Goal: Task Accomplishment & Management: Manage account settings

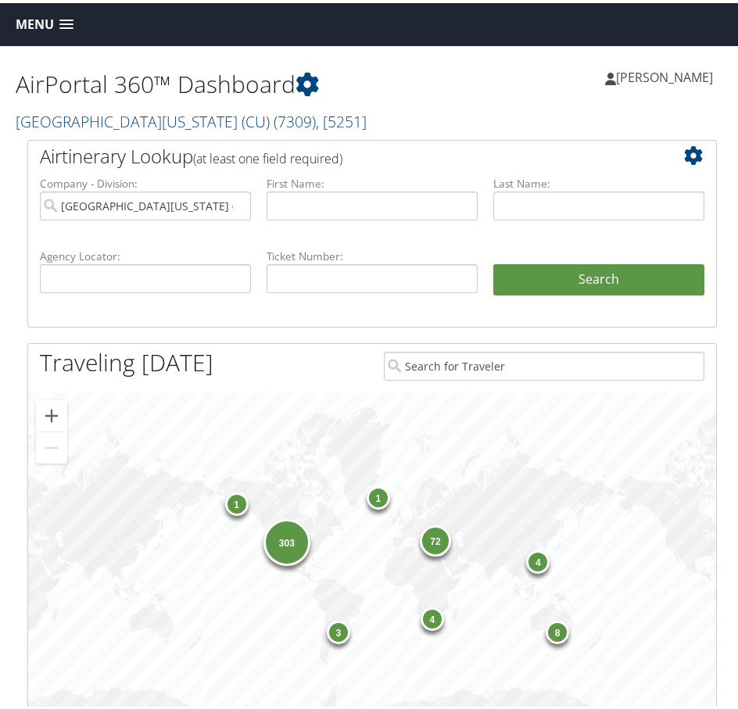
click at [65, 15] on link "Menu" at bounding box center [44, 22] width 73 height 26
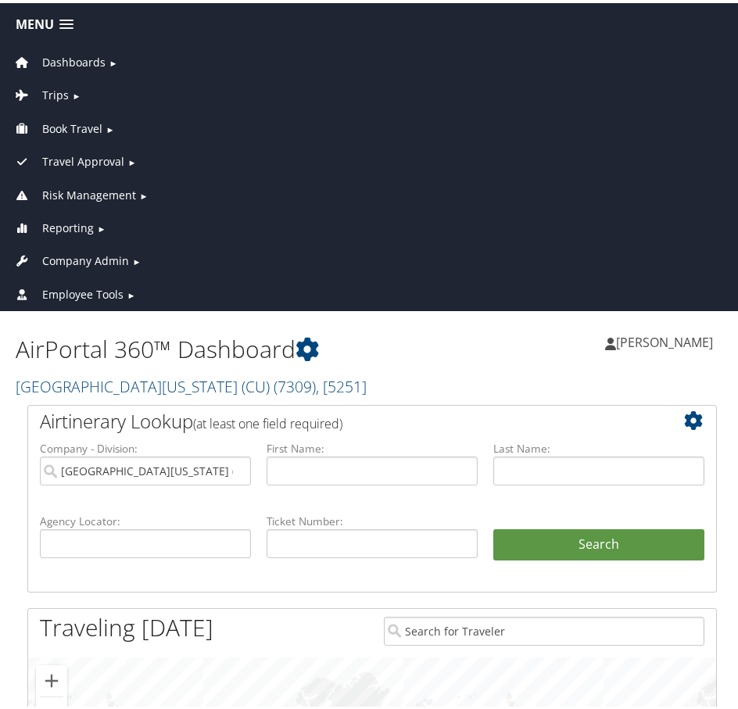
click at [85, 256] on span "Company Admin" at bounding box center [85, 257] width 87 height 17
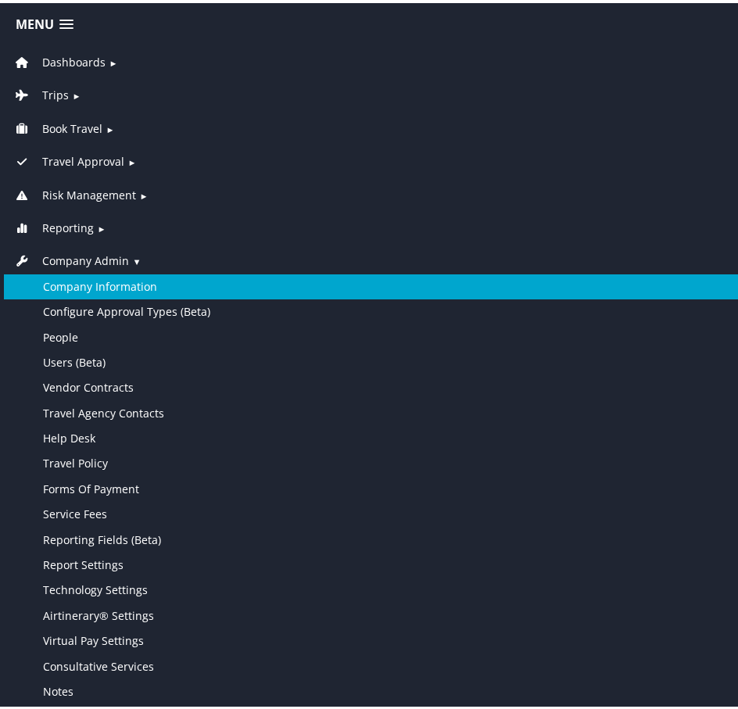
click at [93, 281] on link "Company Information" at bounding box center [372, 283] width 736 height 25
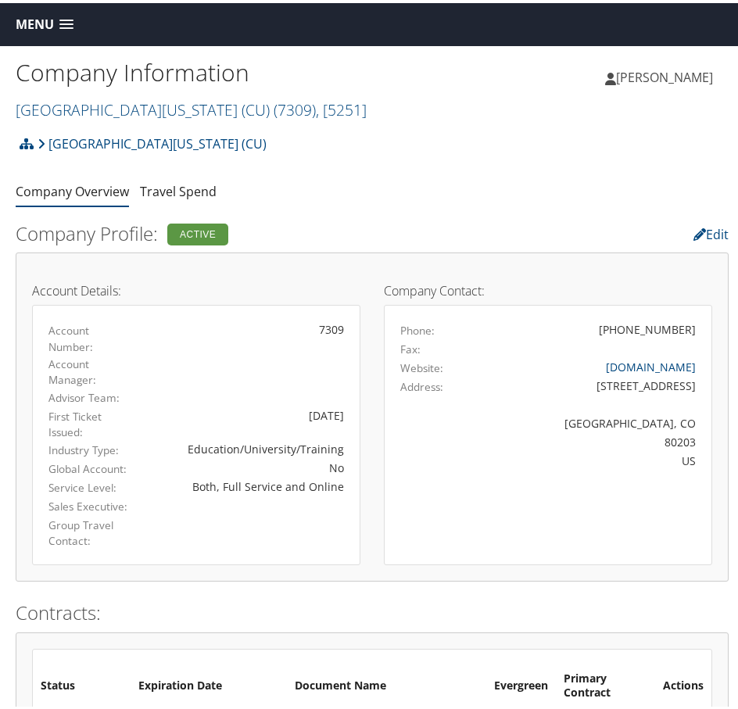
click at [203, 85] on h1 "Company Information" at bounding box center [194, 69] width 356 height 33
click at [274, 106] on span "( 7309 )" at bounding box center [295, 106] width 42 height 21
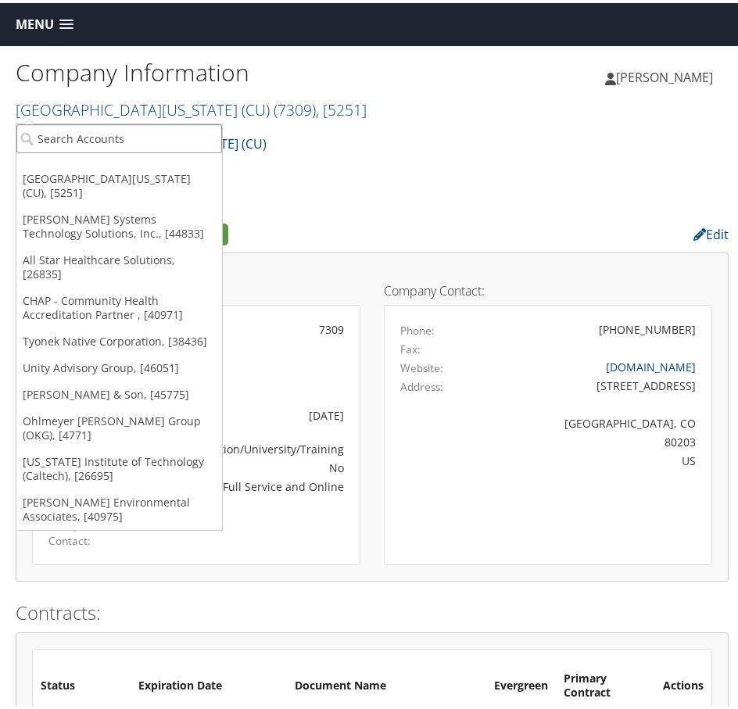
click at [120, 134] on input "search" at bounding box center [119, 135] width 206 height 29
type input "sola"
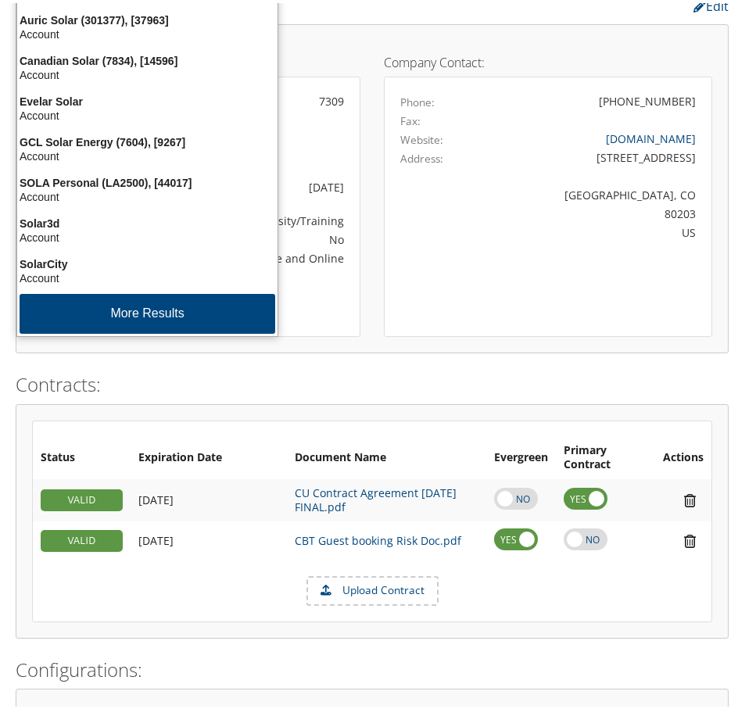
scroll to position [78, 0]
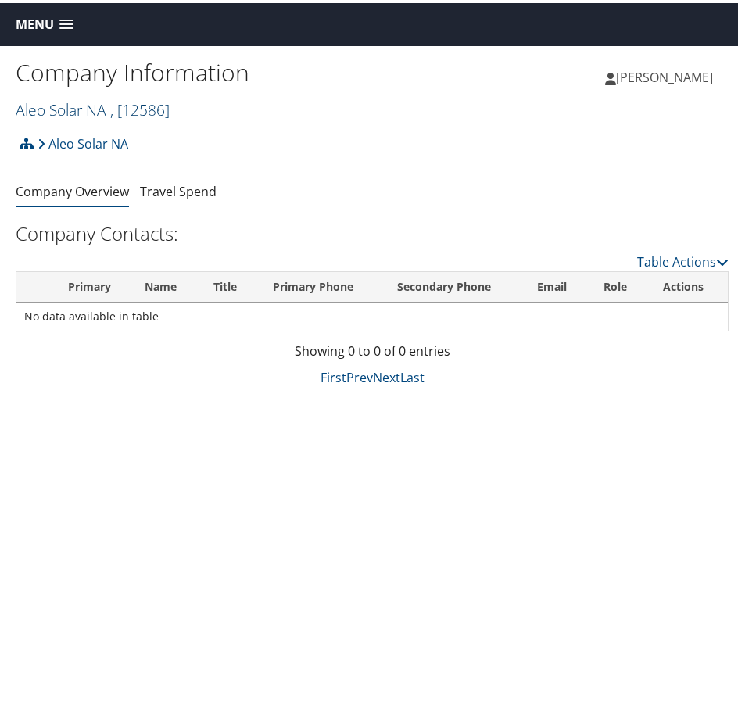
click at [143, 106] on span ", [ 12586 ]" at bounding box center [139, 106] width 59 height 21
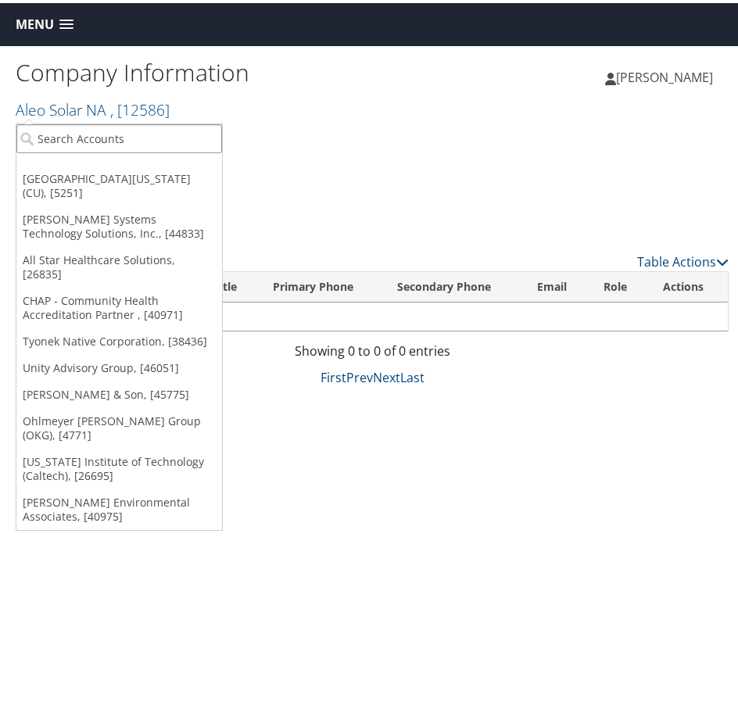
click at [180, 135] on input "search" at bounding box center [119, 135] width 206 height 29
type input "sola"
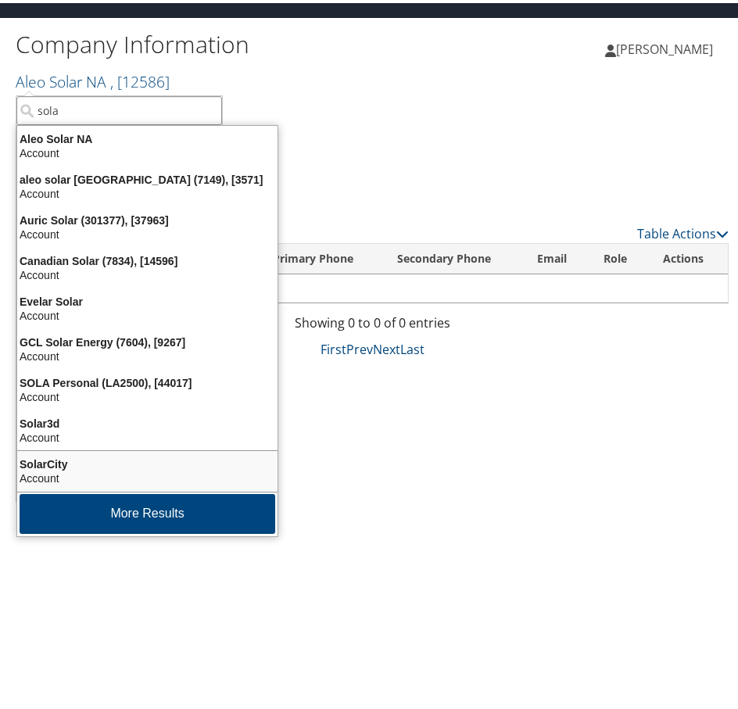
scroll to position [43, 0]
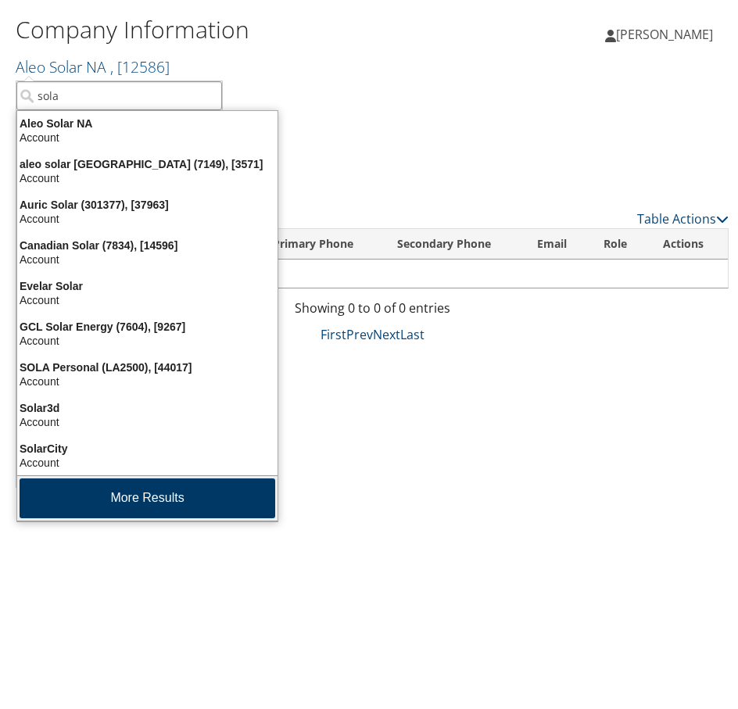
click at [138, 489] on button "More Results" at bounding box center [148, 495] width 256 height 40
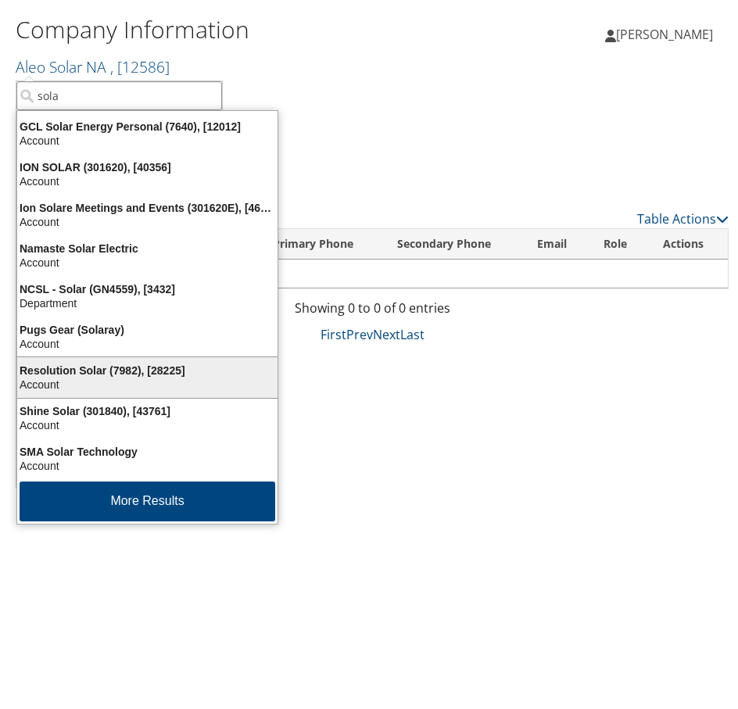
scroll to position [369, 0]
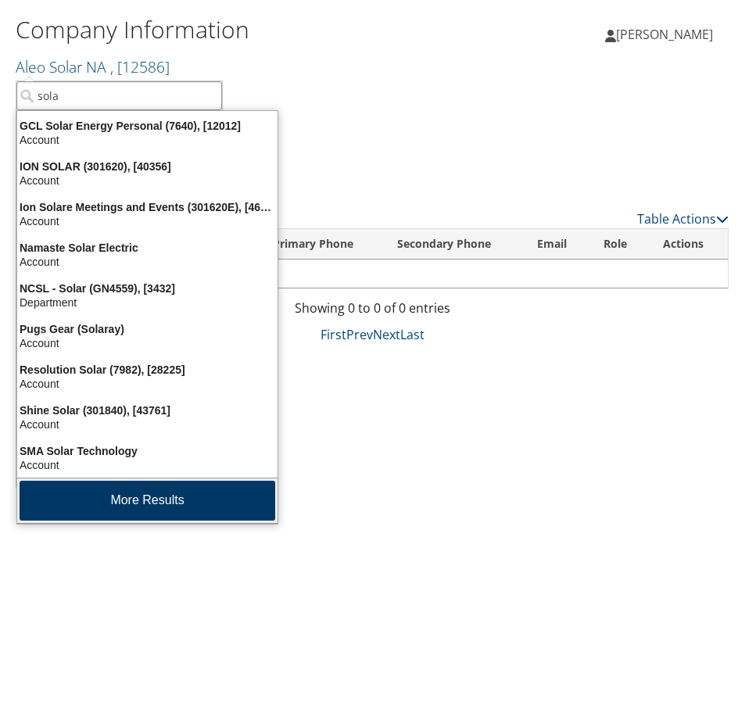
click at [170, 496] on button "More Results" at bounding box center [148, 498] width 256 height 40
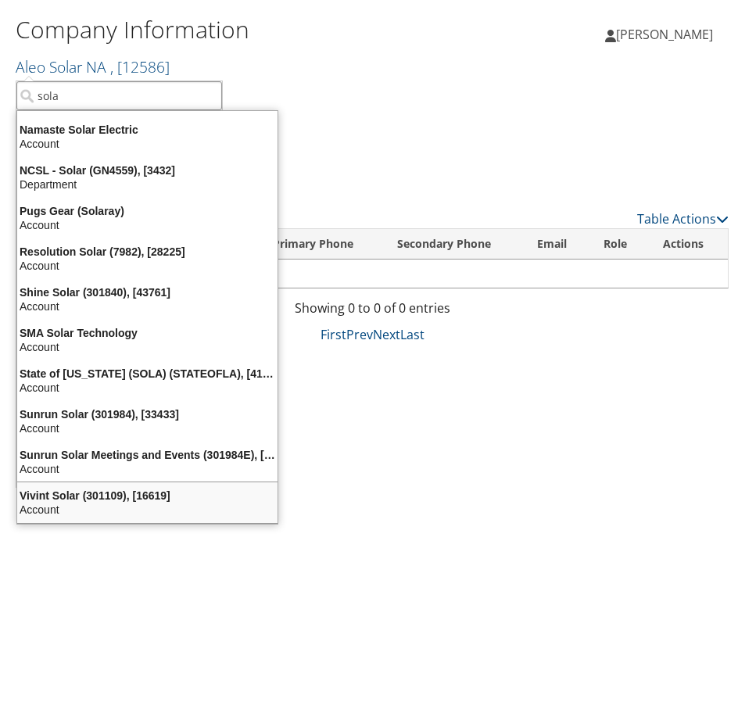
scroll to position [486, 0]
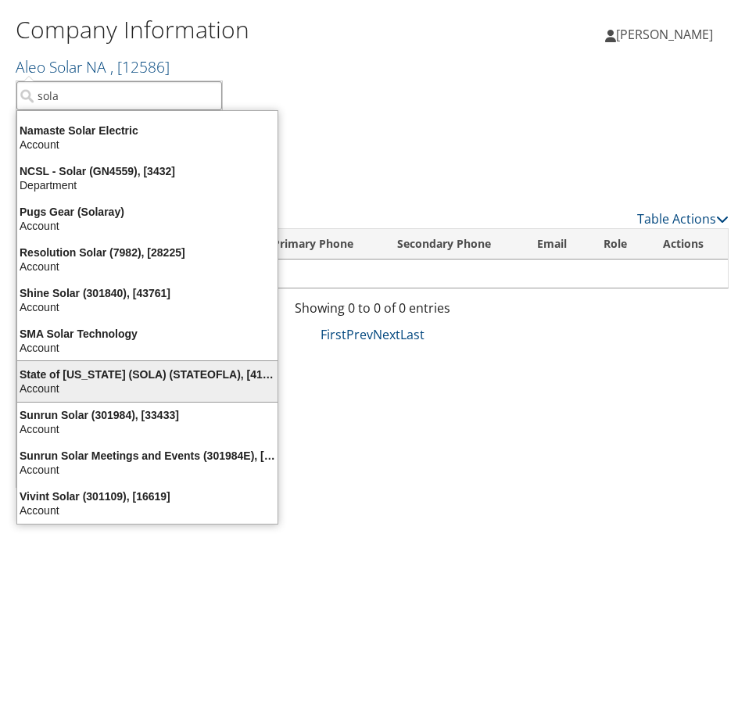
click at [86, 367] on div "State of Louisiana (SOLA) (STATEOFLA), [41874]" at bounding box center [147, 371] width 279 height 14
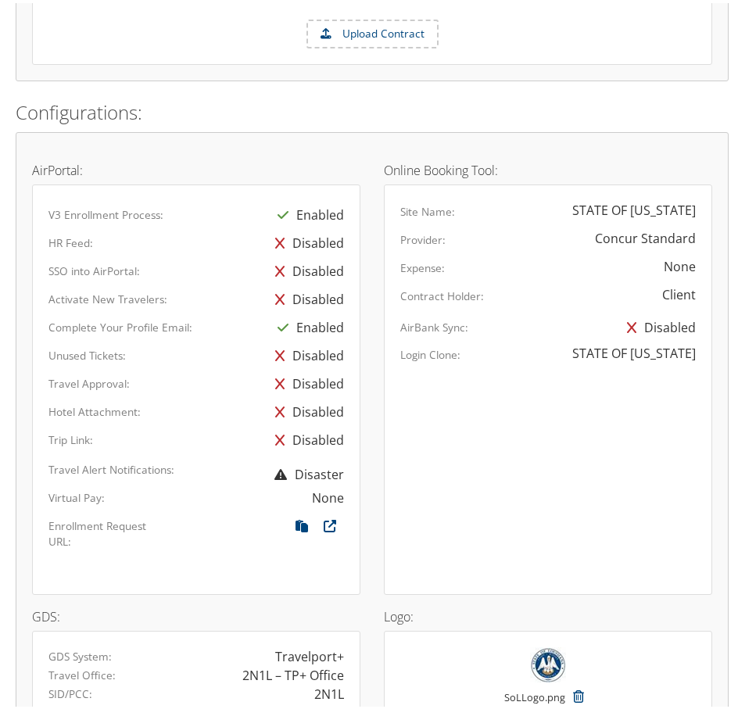
scroll to position [938, 0]
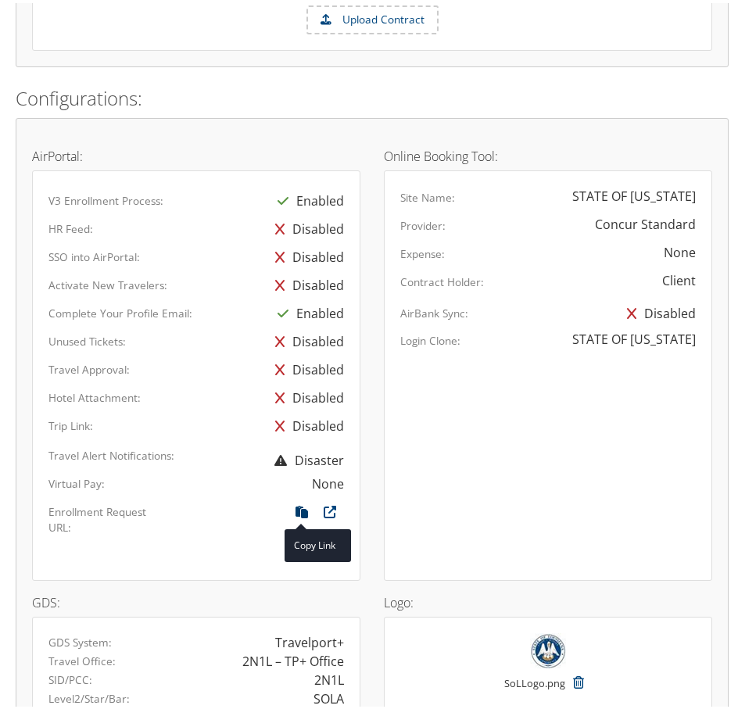
click at [302, 503] on icon at bounding box center [302, 513] width 28 height 20
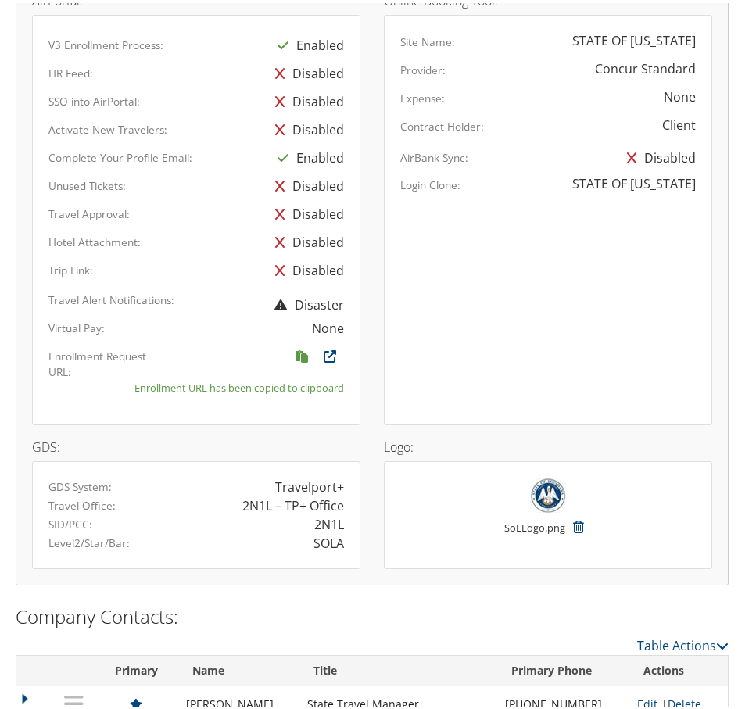
scroll to position [1094, 0]
click at [325, 346] on icon at bounding box center [330, 356] width 28 height 20
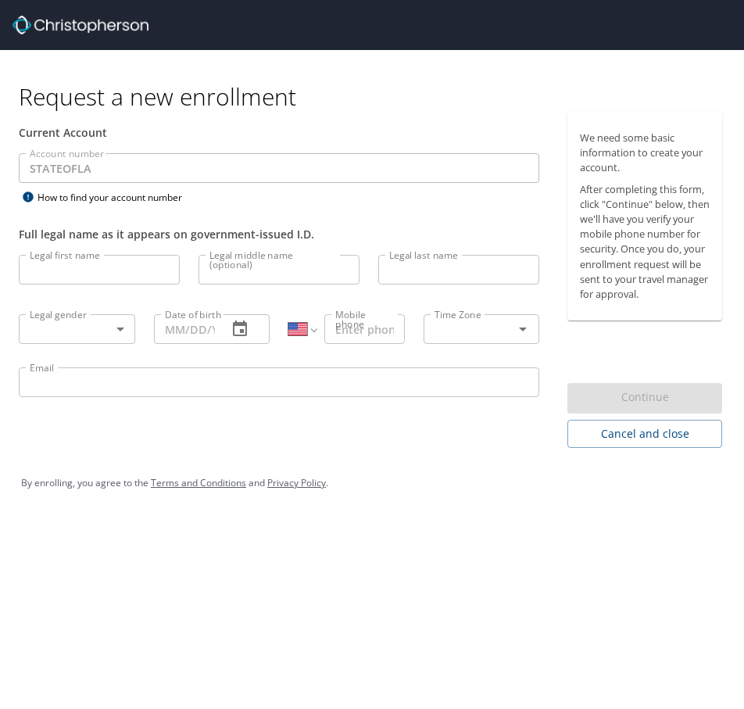
select select "US"
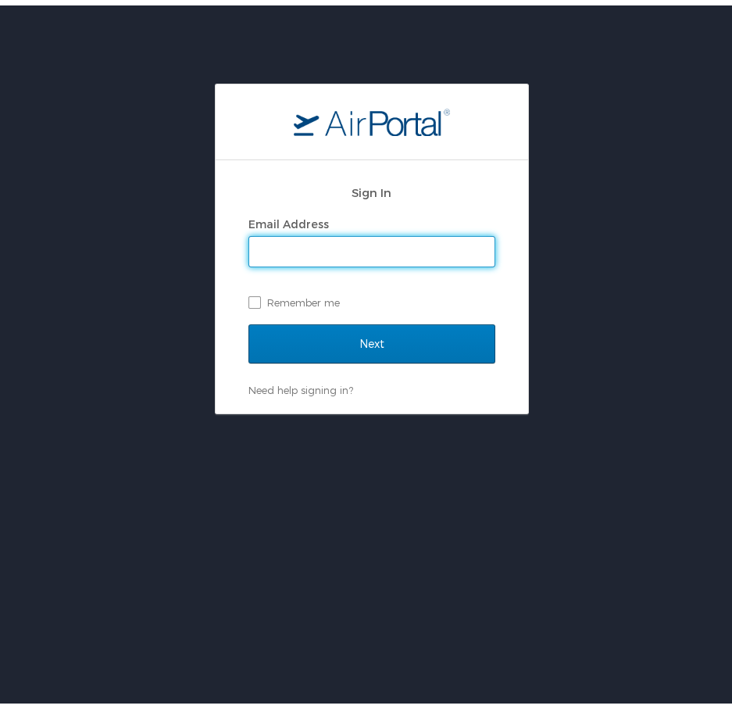
type input "[EMAIL_ADDRESS][PERSON_NAME][DOMAIN_NAME]"
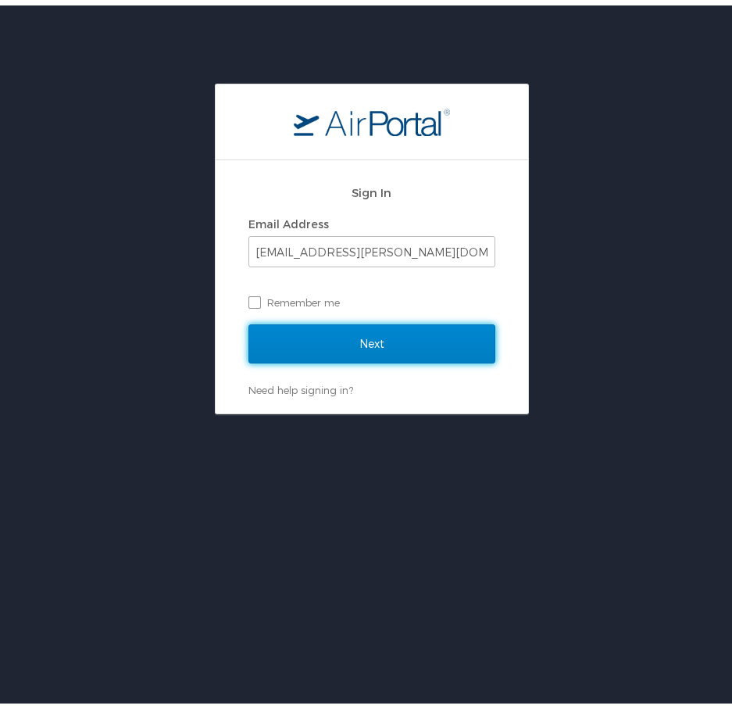
click at [313, 344] on input "Next" at bounding box center [372, 338] width 247 height 39
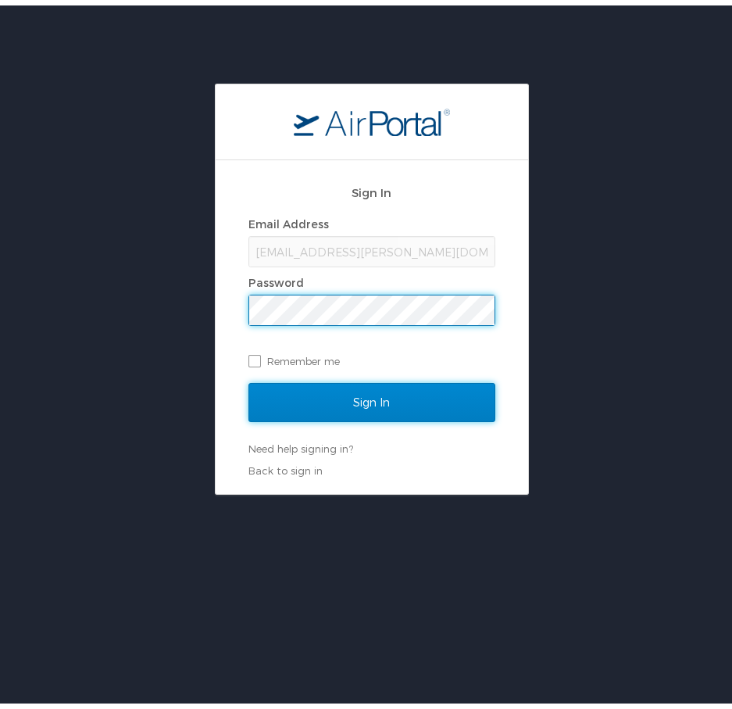
click at [373, 395] on input "Sign In" at bounding box center [372, 397] width 247 height 39
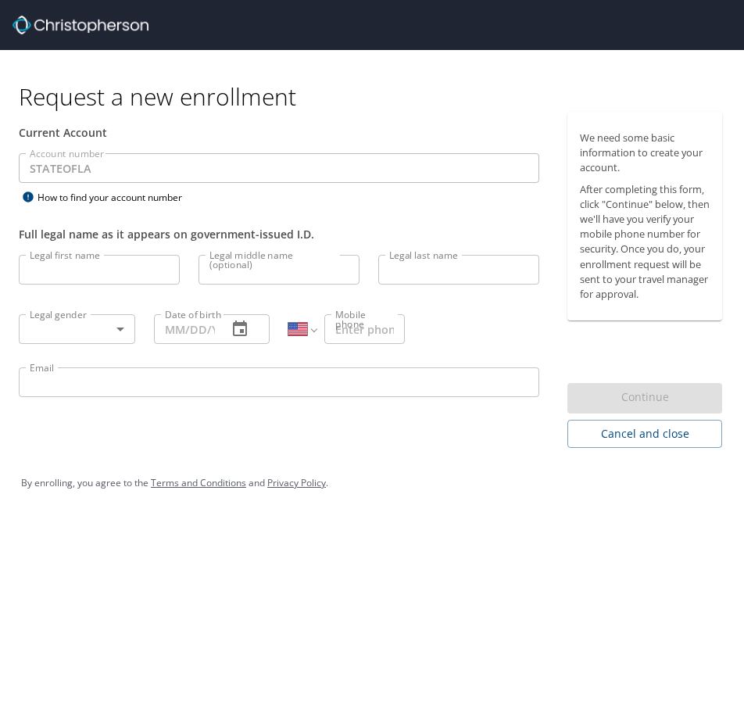
select select "US"
